Goal: Information Seeking & Learning: Find specific fact

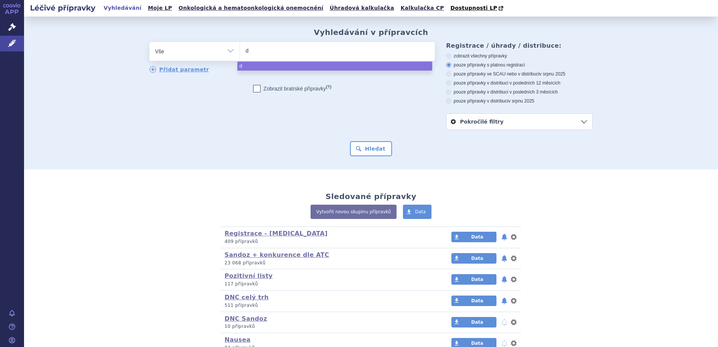
type input "de"
type input "dev"
type input "deven"
type input "devenal"
select select "devenal"
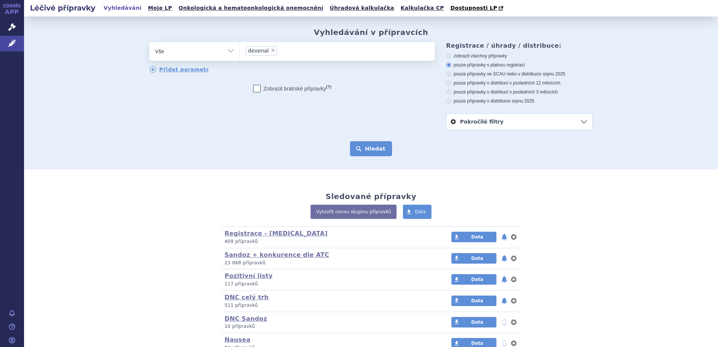
click at [360, 153] on button "Hledat" at bounding box center [371, 148] width 42 height 15
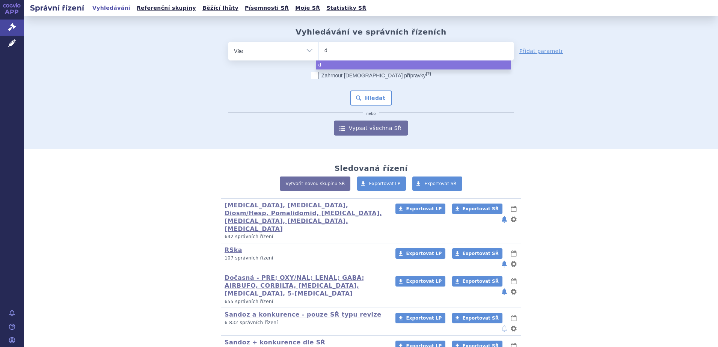
type input "de"
type input "deve"
type input "devena"
type input "devenal"
select select "devenal"
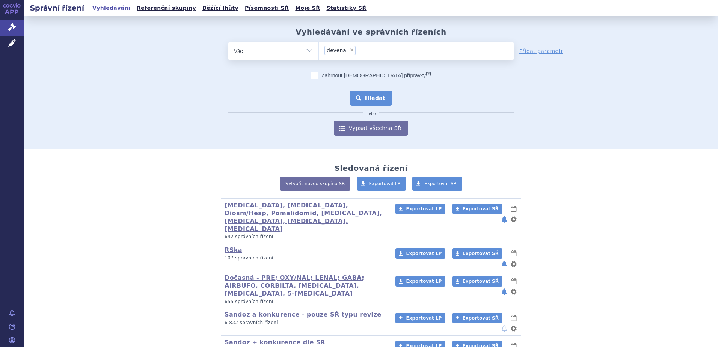
click at [381, 99] on button "Hledat" at bounding box center [371, 98] width 42 height 15
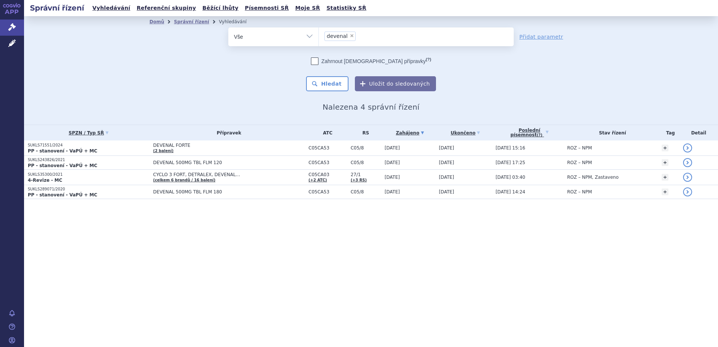
click at [350, 36] on span "×" at bounding box center [352, 35] width 5 height 5
click at [319, 36] on select "devenal" at bounding box center [319, 36] width 0 height 19
select select
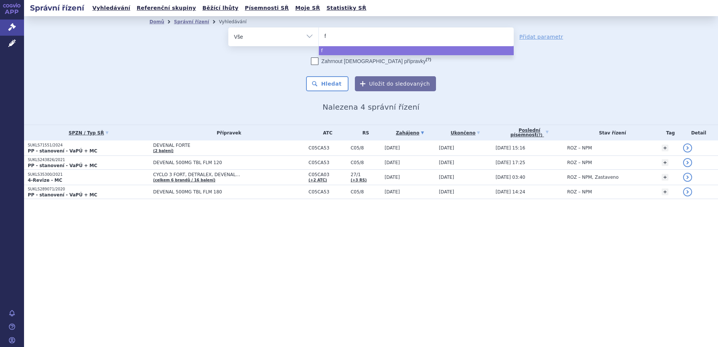
type input "fl"
type input "fla"
type input "flaxi"
type input "flaxio"
type input "flaxior"
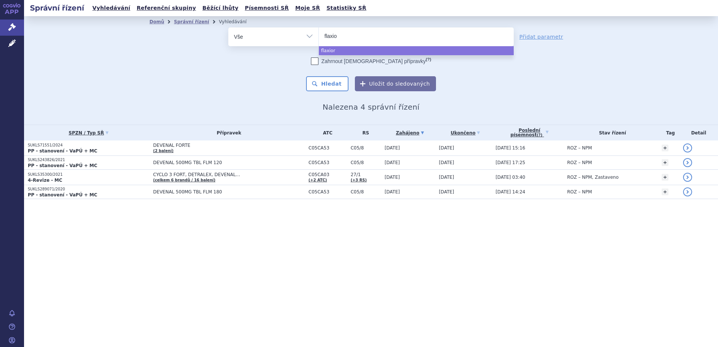
type input "flaxios"
select select "flaxios"
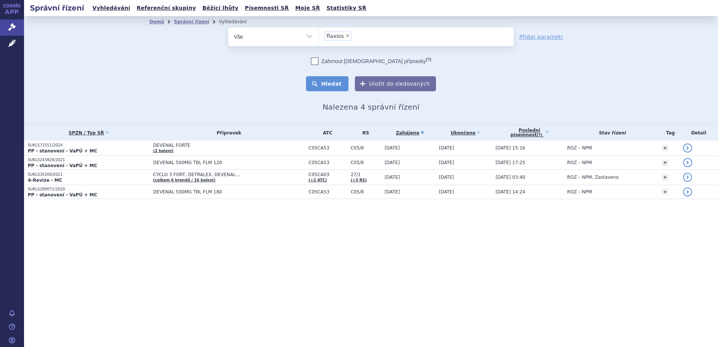
click at [338, 87] on button "Hledat" at bounding box center [327, 83] width 42 height 15
